Goal: Information Seeking & Learning: Learn about a topic

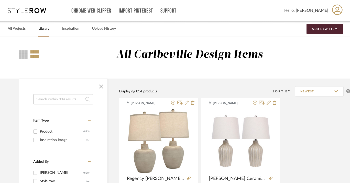
click at [46, 98] on input at bounding box center [63, 99] width 60 height 10
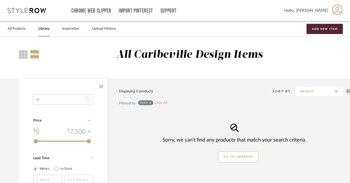
type input "a"
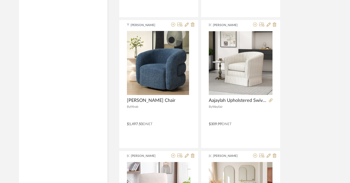
scroll to position [1923, 0]
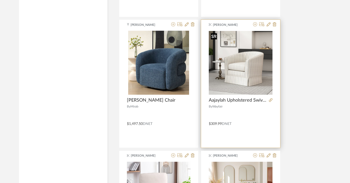
click at [258, 84] on img "0" at bounding box center [241, 63] width 64 height 64
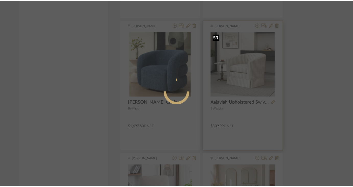
scroll to position [0, 0]
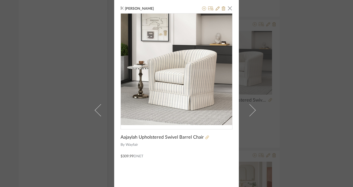
click at [205, 137] on icon at bounding box center [207, 137] width 4 height 4
click at [229, 9] on span "button" at bounding box center [230, 8] width 10 height 10
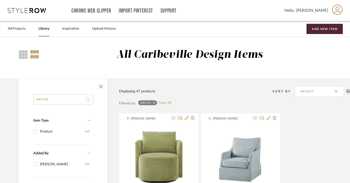
click at [56, 101] on input "swivel" at bounding box center [63, 99] width 60 height 10
type input "s"
type input "desd"
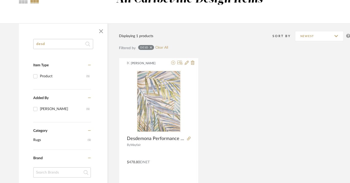
scroll to position [80, 0]
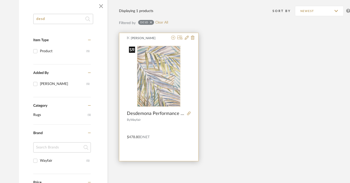
click at [0, 0] on img at bounding box center [0, 0] width 0 height 0
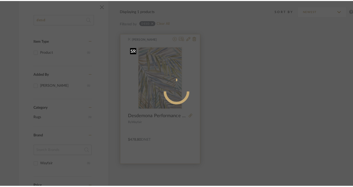
scroll to position [0, 0]
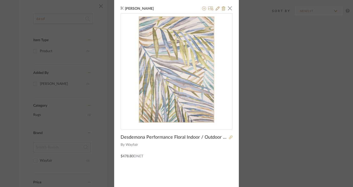
click at [229, 137] on icon at bounding box center [231, 137] width 4 height 4
